Goal: Information Seeking & Learning: Learn about a topic

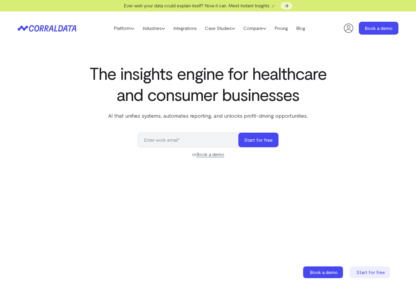
select select "2"
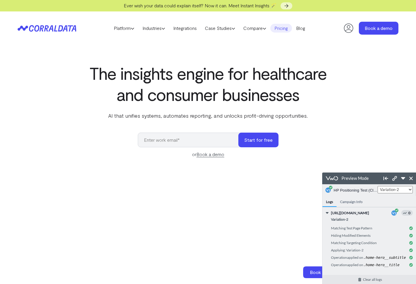
click at [288, 29] on link "Pricing" at bounding box center [281, 28] width 22 height 9
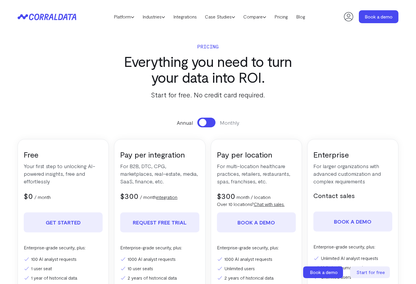
select select "2"
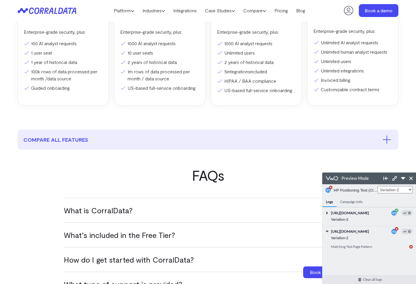
scroll to position [204, 0]
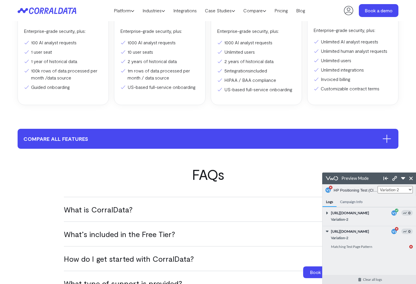
click at [233, 135] on button "compare all features" at bounding box center [208, 139] width 381 height 20
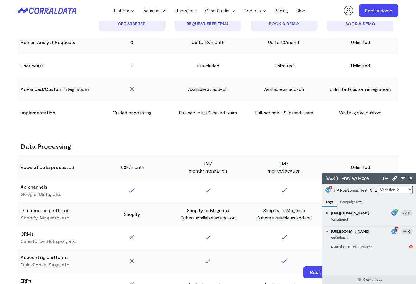
scroll to position [421, 0]
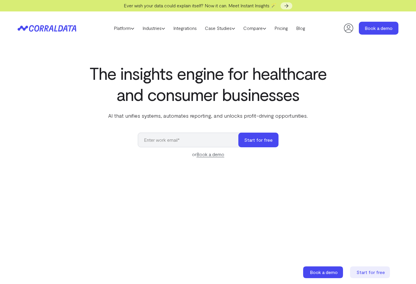
select select "2"
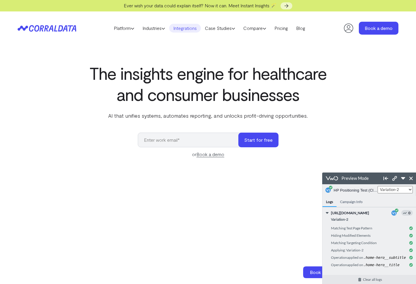
click at [182, 28] on link "Integrations" at bounding box center [185, 28] width 32 height 9
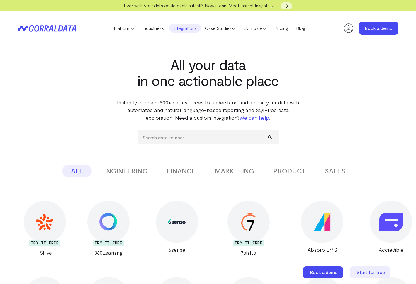
select select "2"
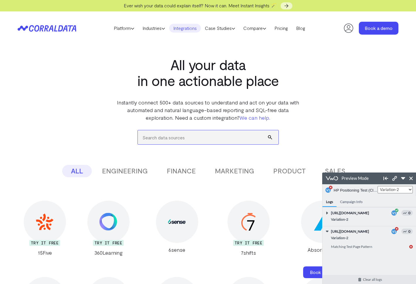
click at [163, 140] on input "search" at bounding box center [208, 137] width 141 height 14
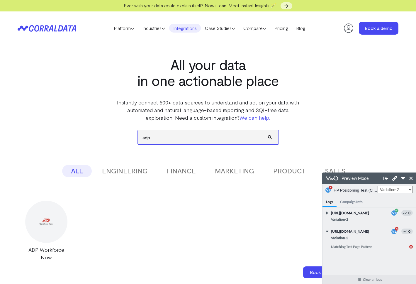
type input "adp"
click at [45, 215] on img at bounding box center [46, 221] width 23 height 15
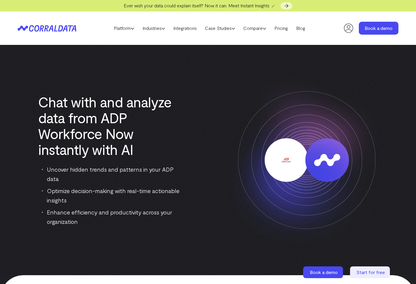
select select "2"
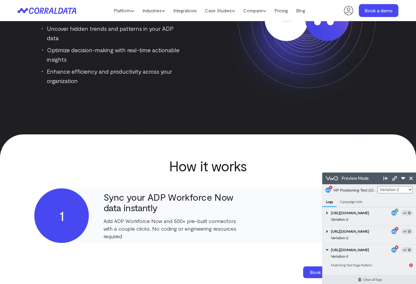
scroll to position [5, 0]
